Goal: Information Seeking & Learning: Learn about a topic

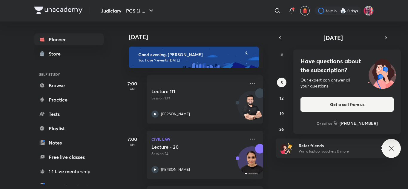
scroll to position [389, 0]
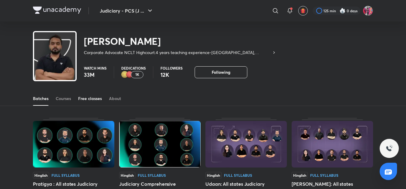
click at [92, 100] on div "Free classes" at bounding box center [90, 99] width 24 height 6
